Goal: Task Accomplishment & Management: Complete application form

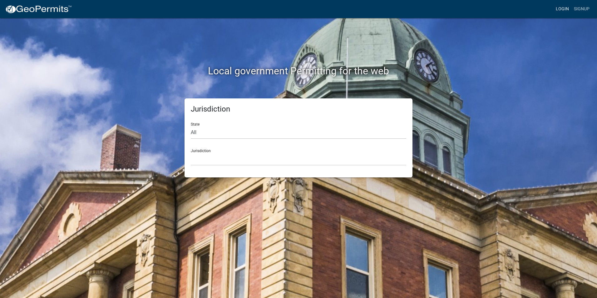
click at [565, 8] on link "Login" at bounding box center [562, 9] width 18 height 12
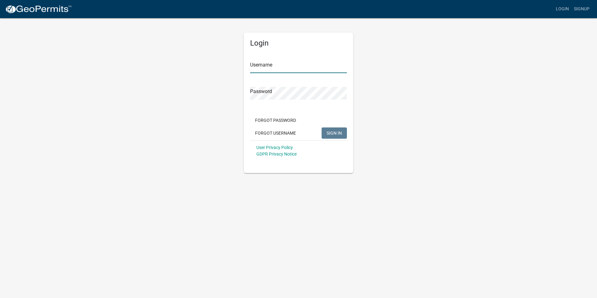
type input "Rockwell2012"
click at [330, 136] on button "SIGN IN" at bounding box center [333, 132] width 25 height 11
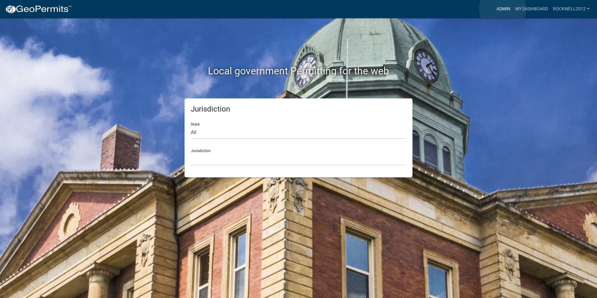
click at [502, 9] on link "Admin" at bounding box center [503, 9] width 19 height 12
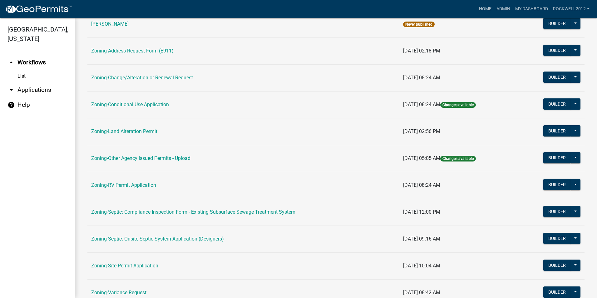
scroll to position [125, 0]
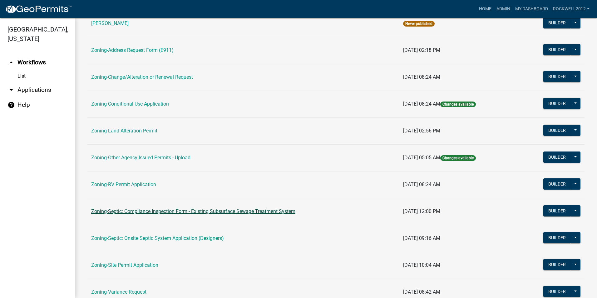
click at [245, 210] on link "Zoning-Septic: Compliance Inspection Form - Existing Subsurface Sewage Treatmen…" at bounding box center [193, 211] width 204 height 6
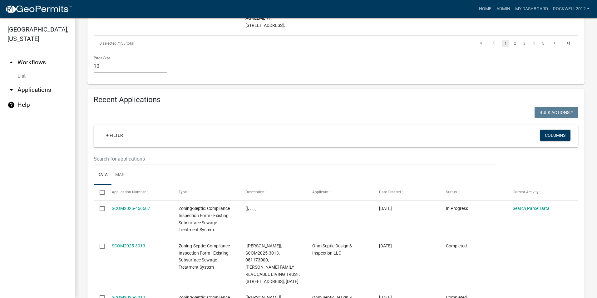
scroll to position [624, 0]
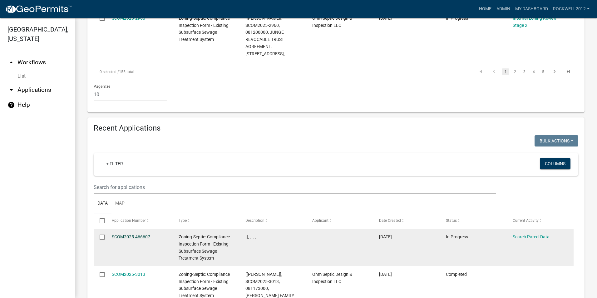
click at [125, 234] on link "SCOM2025-466607" at bounding box center [131, 236] width 38 height 5
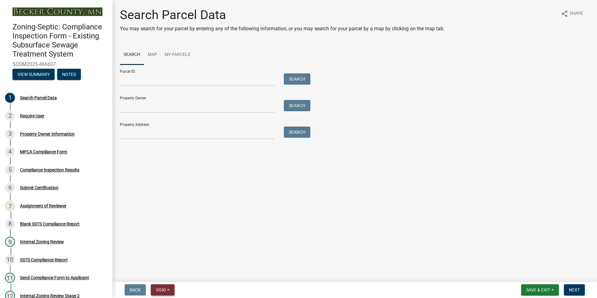
click at [164, 289] on span "Void" at bounding box center [161, 289] width 10 height 5
click at [171, 273] on button "Void" at bounding box center [176, 273] width 50 height 15
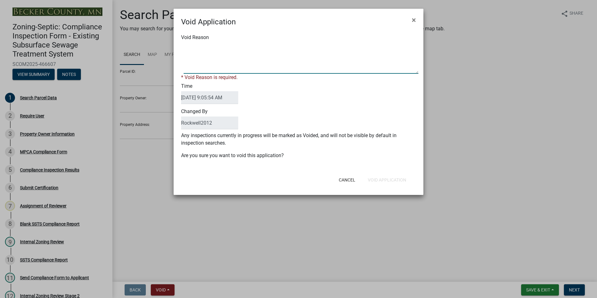
click at [195, 46] on textarea "Void Reason" at bounding box center [300, 57] width 235 height 31
type textarea "Duplicate"
click at [387, 178] on div "Cancel Void Application" at bounding box center [339, 180] width 154 height 16
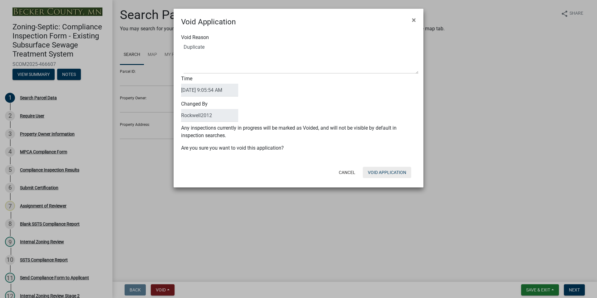
click at [383, 171] on button "Void Application" at bounding box center [387, 172] width 48 height 11
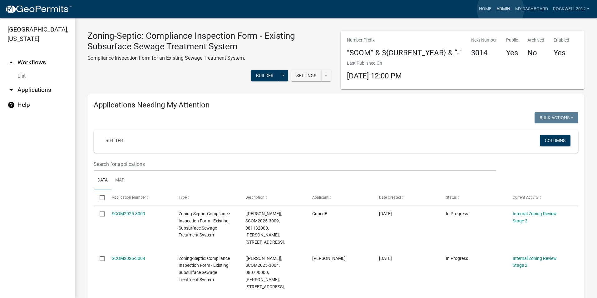
click at [500, 9] on link "Admin" at bounding box center [503, 9] width 19 height 12
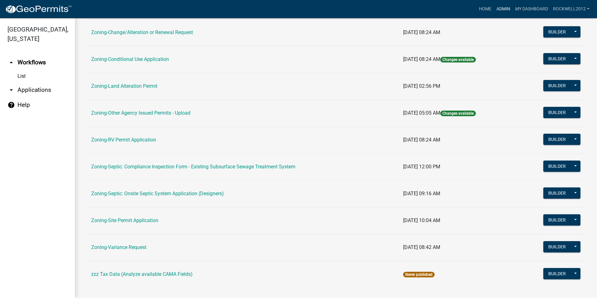
scroll to position [177, 0]
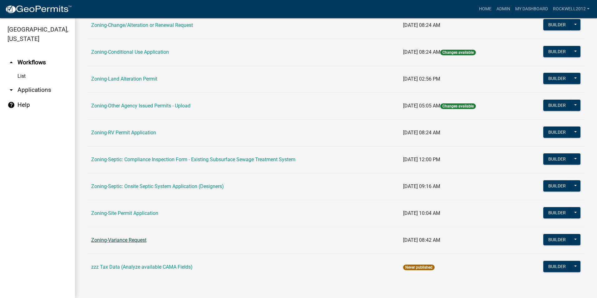
click at [126, 240] on link "Zoning-Variance Request" at bounding box center [118, 240] width 55 height 6
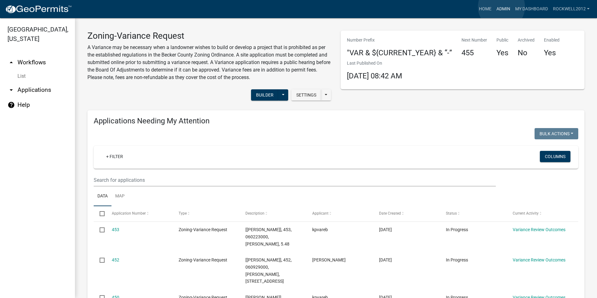
click at [501, 7] on link "Admin" at bounding box center [503, 9] width 19 height 12
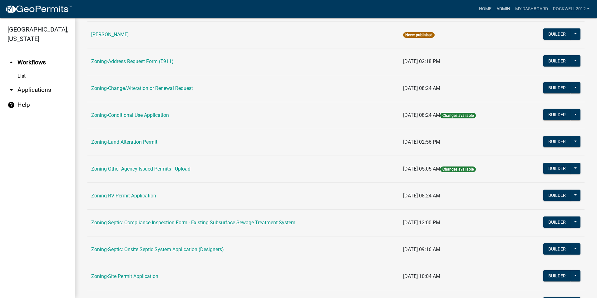
scroll to position [156, 0]
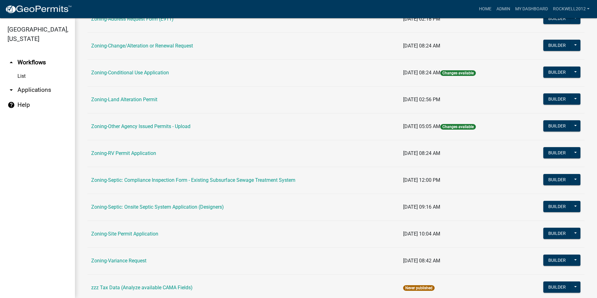
click at [256, 178] on link "Zoning-Septic: Compliance Inspection Form - Existing Subsurface Sewage Treatmen…" at bounding box center [193, 180] width 204 height 6
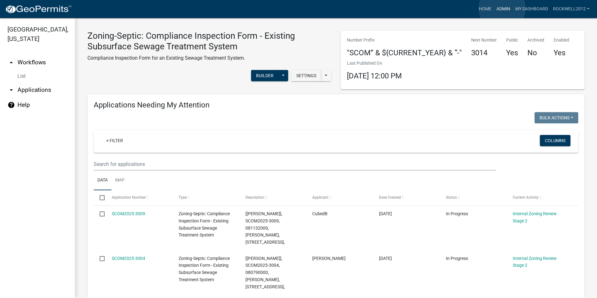
click at [502, 8] on link "Admin" at bounding box center [503, 9] width 19 height 12
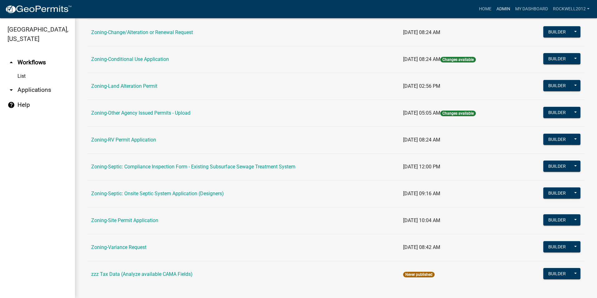
scroll to position [177, 0]
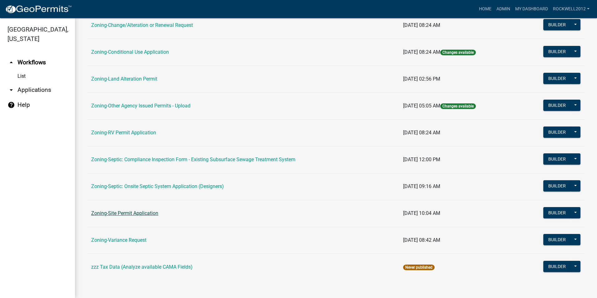
click at [123, 213] on link "Zoning-Site Permit Application" at bounding box center [124, 213] width 67 height 6
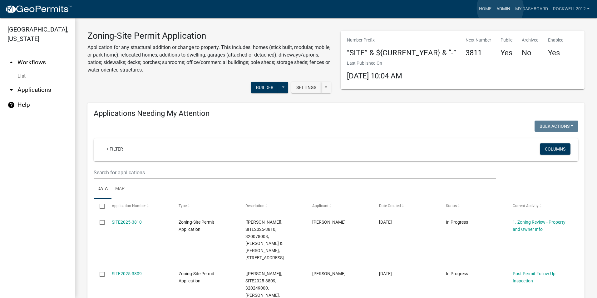
click at [500, 8] on link "Admin" at bounding box center [503, 9] width 19 height 12
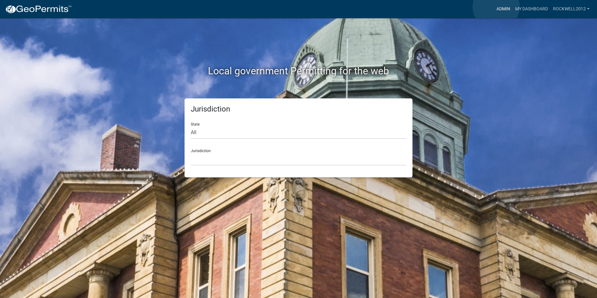
click at [496, 7] on link "Admin" at bounding box center [503, 9] width 19 height 12
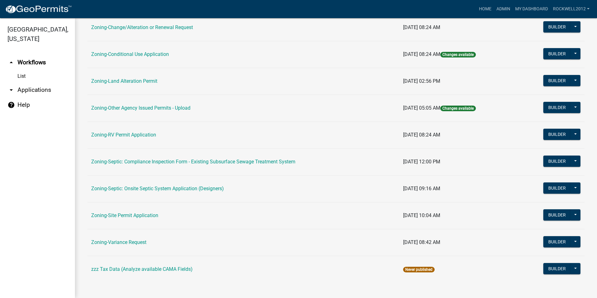
scroll to position [177, 0]
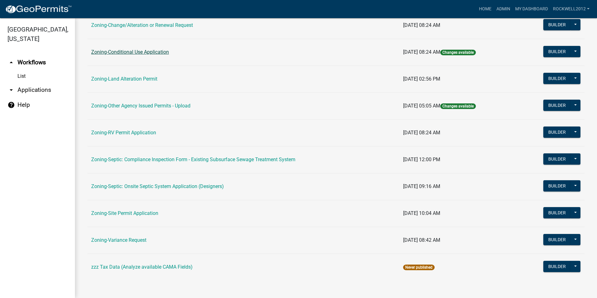
click at [136, 53] on link "Zoning-Conditional Use Application" at bounding box center [130, 52] width 78 height 6
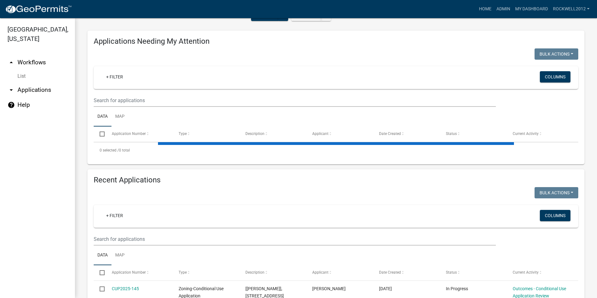
scroll to position [94, 0]
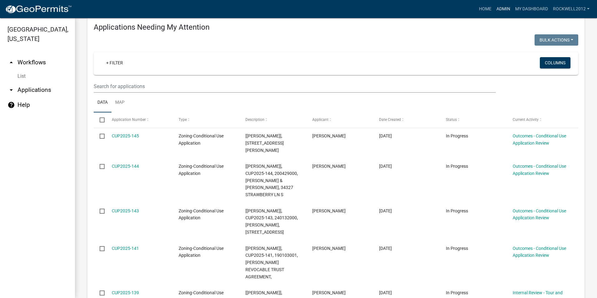
click at [504, 7] on link "Admin" at bounding box center [503, 9] width 19 height 12
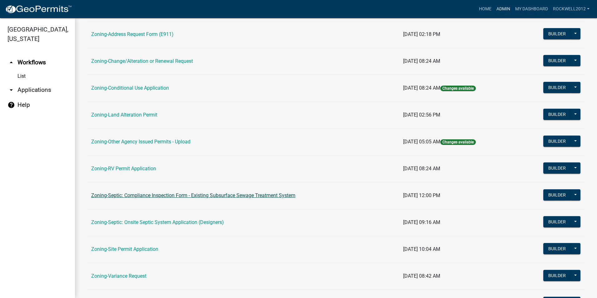
scroll to position [156, 0]
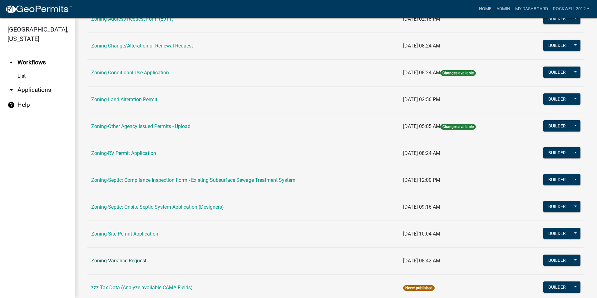
click at [128, 259] on link "Zoning-Variance Request" at bounding box center [118, 260] width 55 height 6
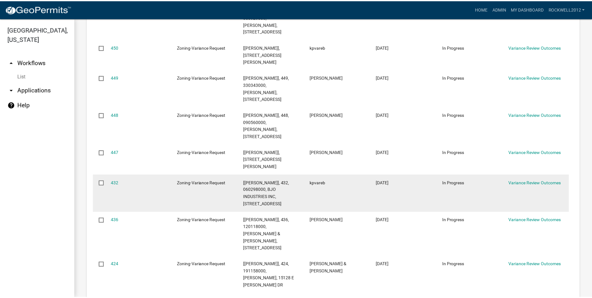
scroll to position [250, 0]
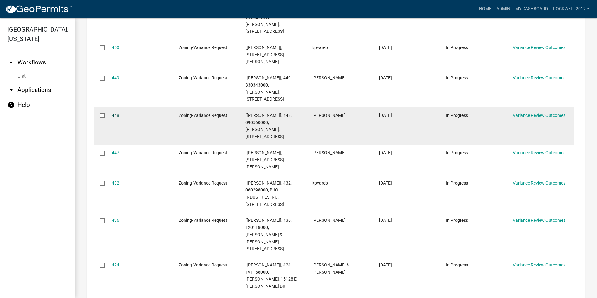
click at [114, 118] on link "448" at bounding box center [115, 115] width 7 height 5
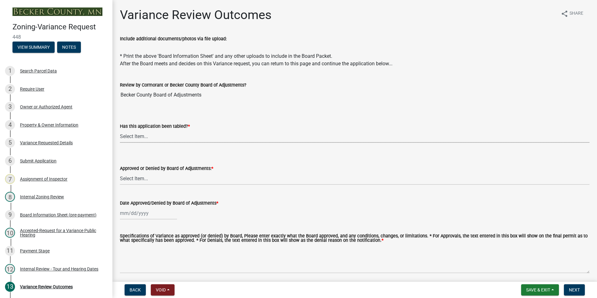
click at [138, 136] on select "Select Item... Not tabled Tabled at Board of Adjustments" at bounding box center [354, 136] width 469 height 13
click at [217, 125] on div "Has this application been tabled? *" at bounding box center [354, 125] width 469 height 7
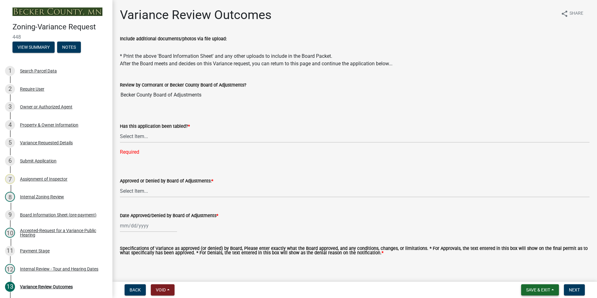
drag, startPoint x: 541, startPoint y: 290, endPoint x: 537, endPoint y: 288, distance: 4.5
click at [541, 290] on span "Save & Exit" at bounding box center [538, 289] width 24 height 5
click at [524, 271] on button "Save & Exit" at bounding box center [534, 273] width 50 height 15
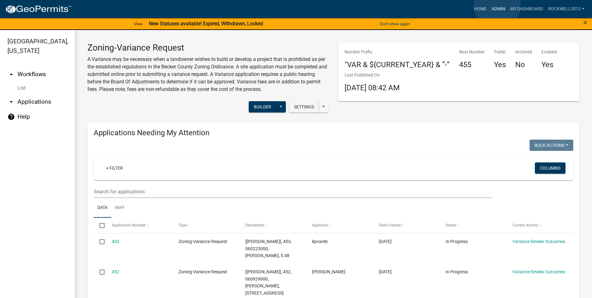
click at [497, 5] on link "Admin" at bounding box center [498, 9] width 19 height 12
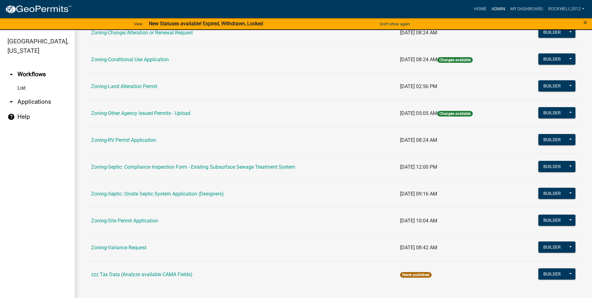
scroll to position [7, 0]
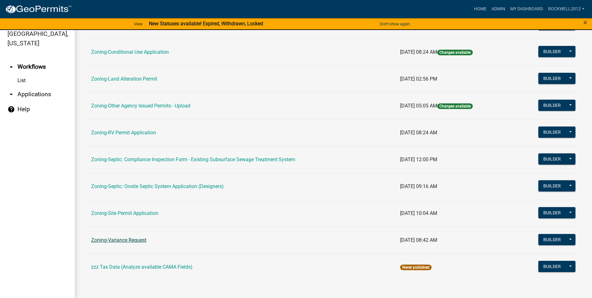
click at [119, 240] on link "Zoning-Variance Request" at bounding box center [118, 240] width 55 height 6
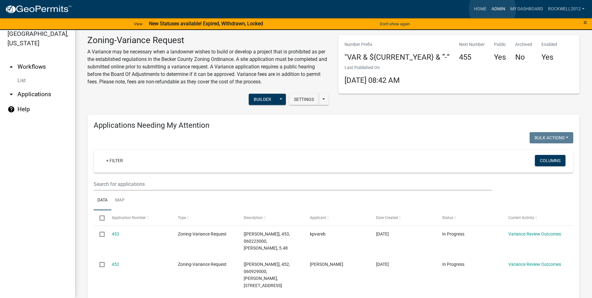
click at [492, 9] on link "Admin" at bounding box center [498, 9] width 19 height 12
